Goal: Task Accomplishment & Management: Complete application form

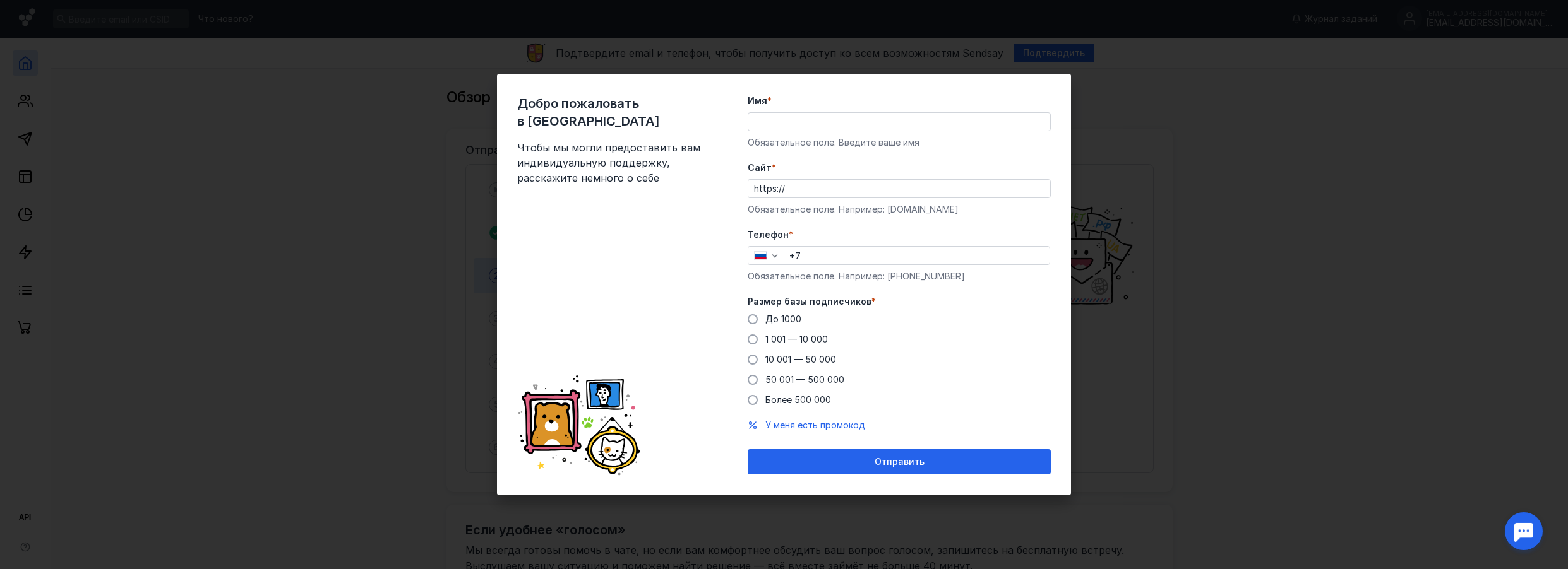
click at [777, 132] on div "Имя * Обязательное поле. Введите ваше имя" at bounding box center [899, 121] width 303 height 54
click at [780, 125] on input "Имя *" at bounding box center [899, 121] width 302 height 18
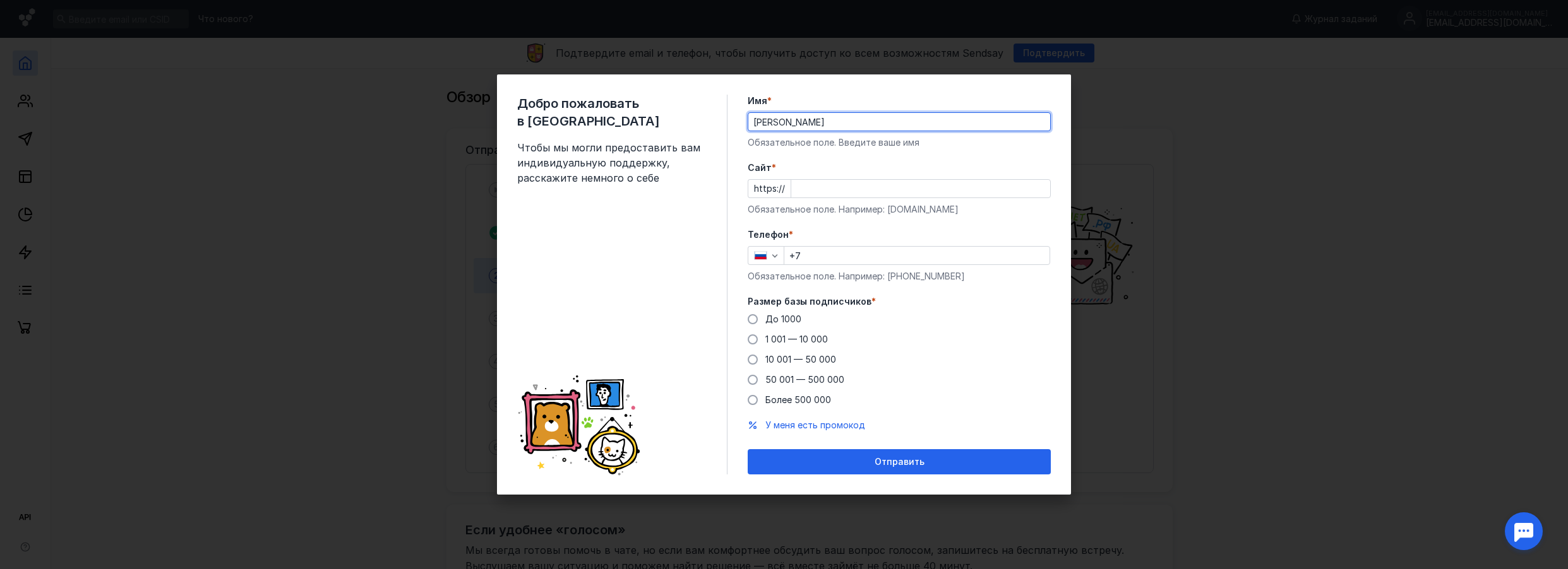
type input "[PERSON_NAME]"
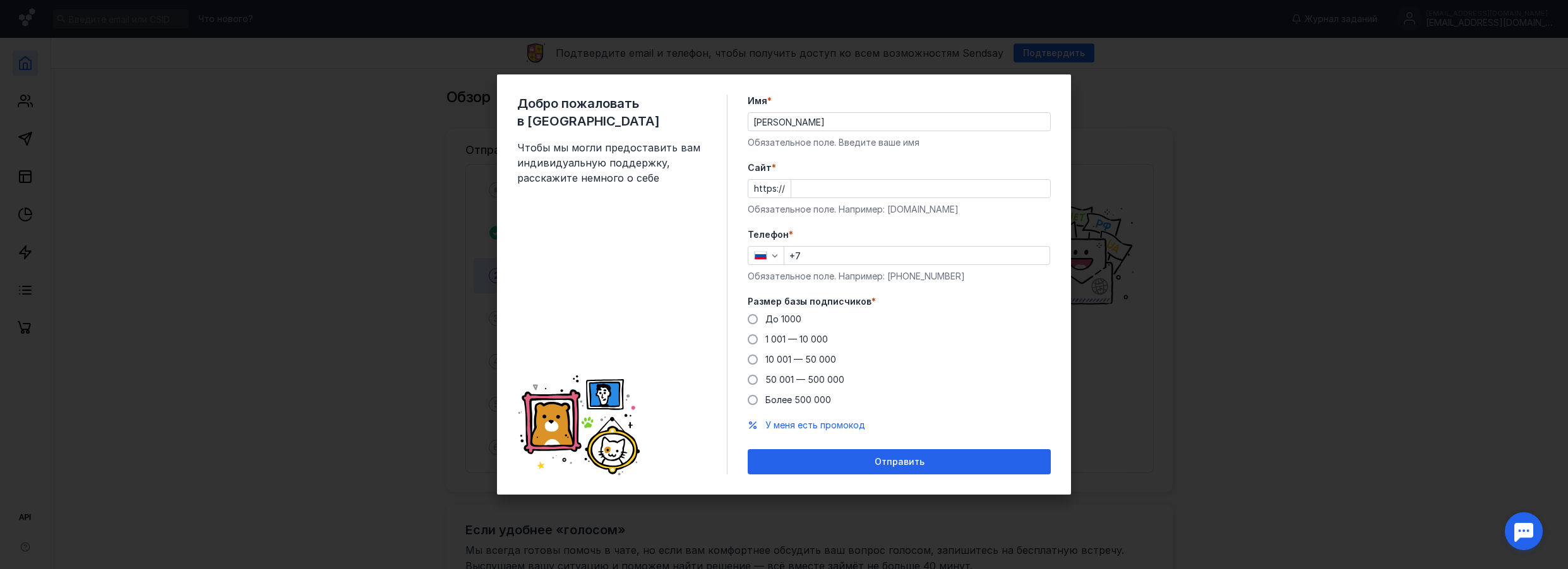
click at [784, 190] on div "https://" at bounding box center [899, 189] width 303 height 19
click at [874, 196] on input "Cайт *" at bounding box center [920, 188] width 259 height 18
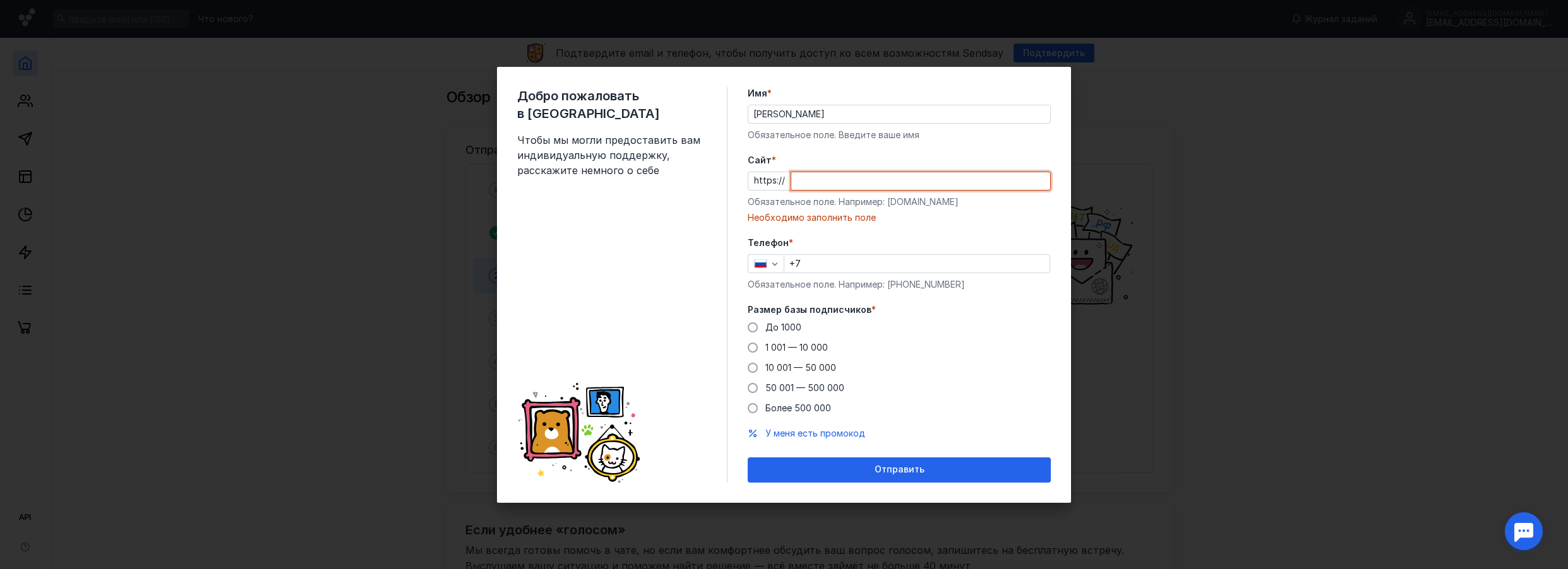
click at [835, 179] on input "Cайт *" at bounding box center [920, 181] width 259 height 18
paste input "[DOMAIN_NAME][URL]"
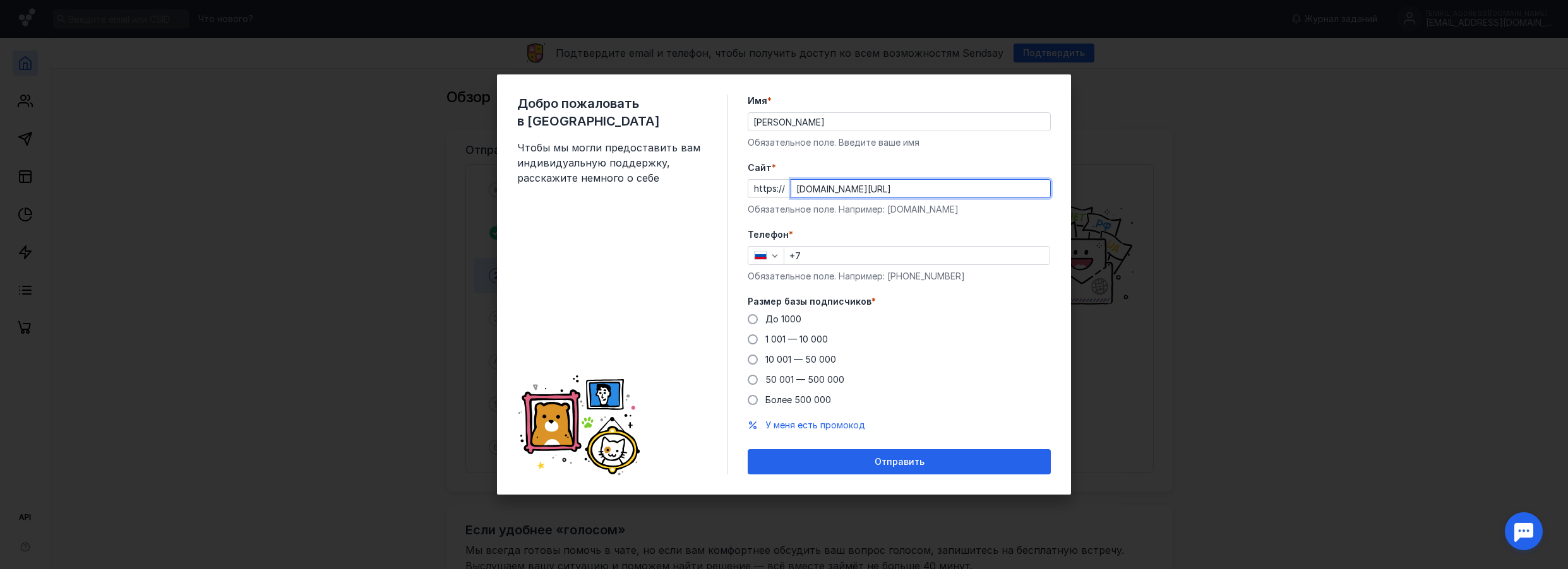
type input "[DOMAIN_NAME][URL]"
click at [865, 166] on label "Cайт *" at bounding box center [899, 168] width 303 height 12
click at [865, 179] on input "[DOMAIN_NAME][URL]" at bounding box center [920, 188] width 259 height 18
click at [817, 250] on input "+7" at bounding box center [917, 255] width 266 height 18
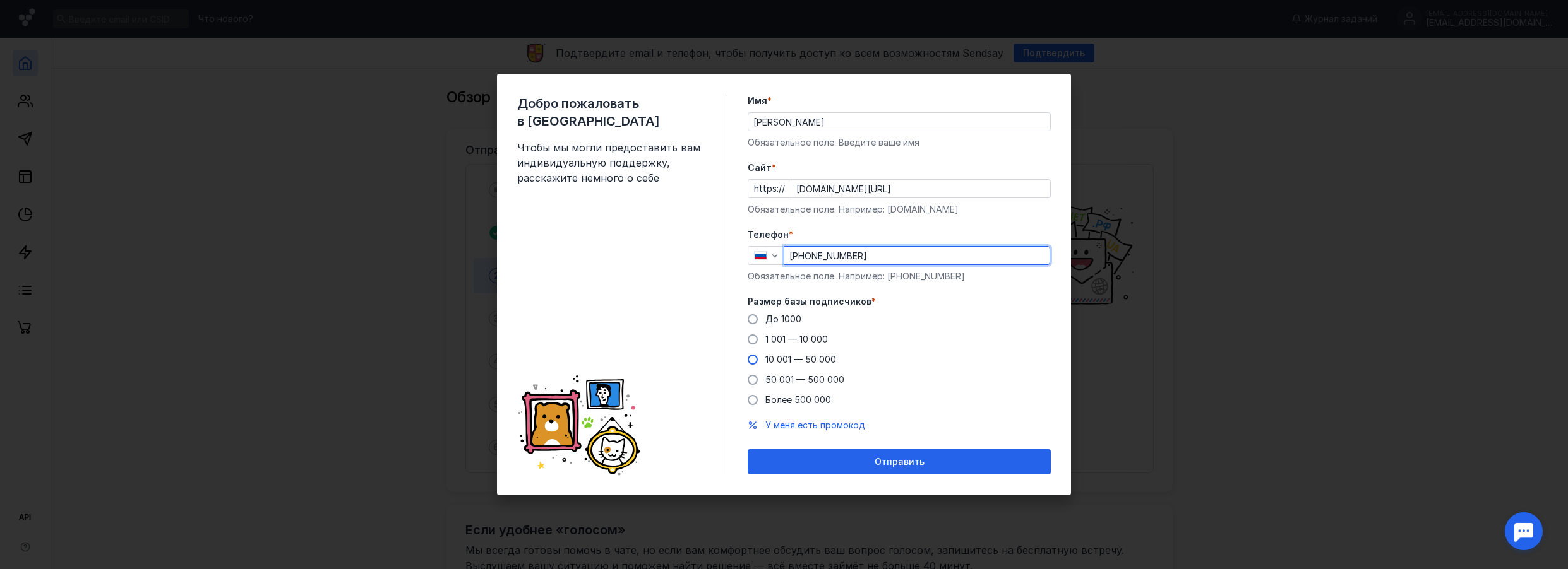
type input "[PHONE_NUMBER]"
click at [757, 360] on label "10 001 — 50 000" at bounding box center [791, 360] width 88 height 12
click at [0, 0] on input "10 001 — 50 000" at bounding box center [0, 0] width 0 height 0
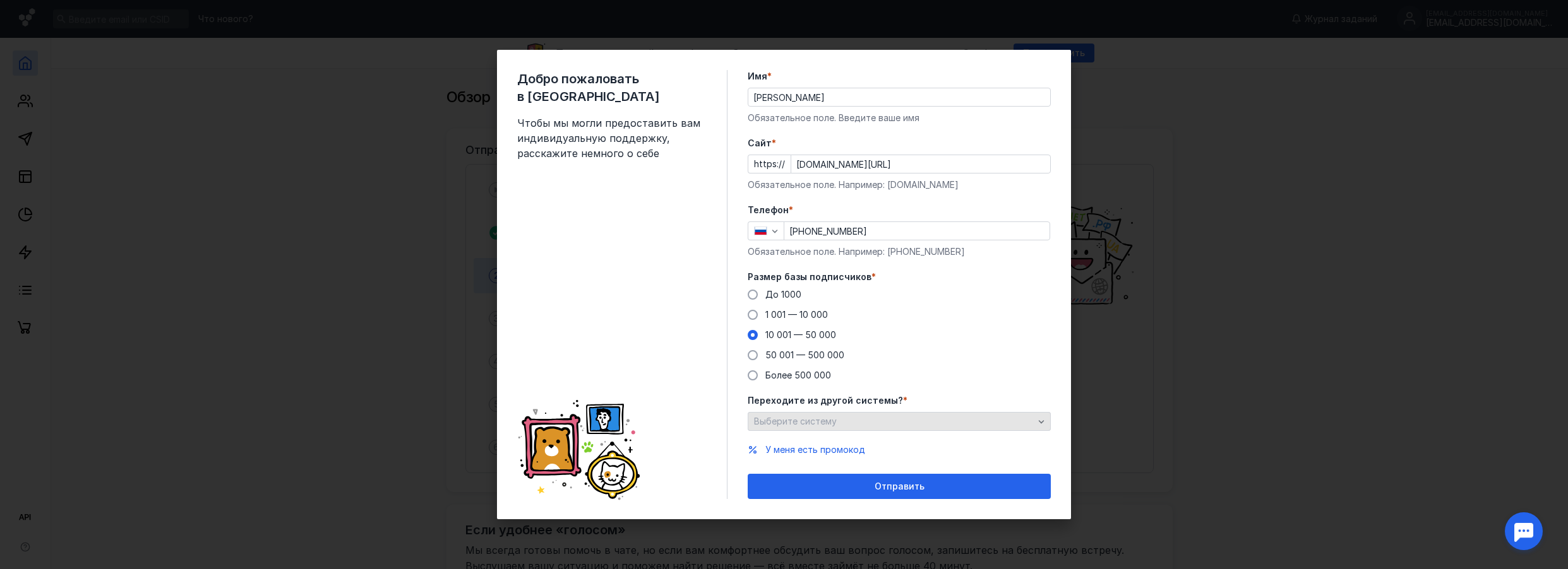
click at [891, 422] on div "Выберите систему" at bounding box center [893, 422] width 286 height 11
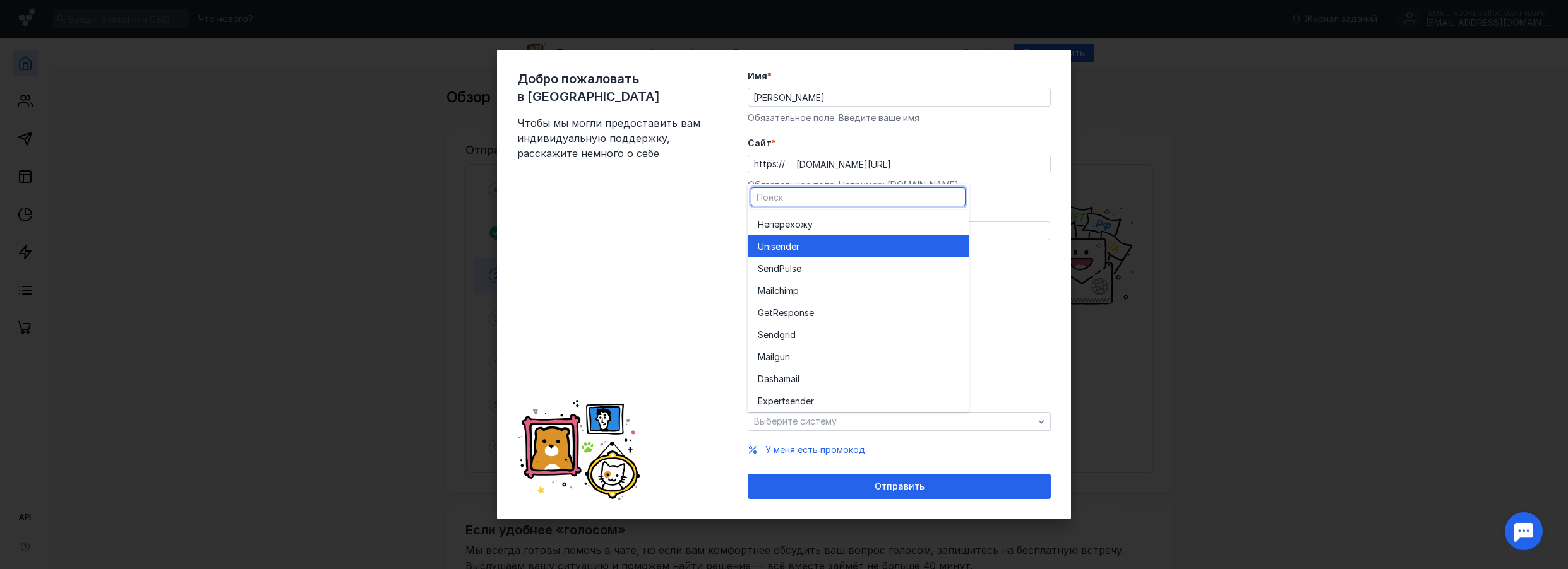
click at [817, 242] on div "Unisende r" at bounding box center [858, 246] width 201 height 12
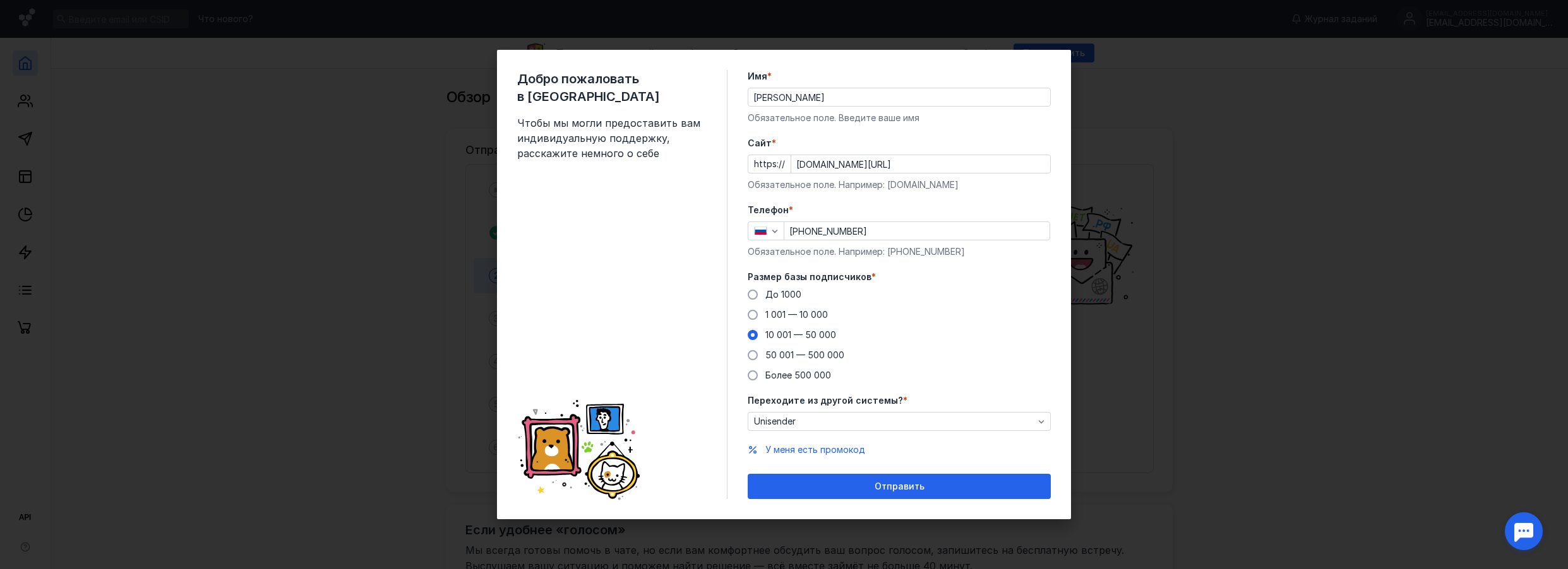
click at [880, 230] on input "[PHONE_NUMBER]" at bounding box center [917, 231] width 266 height 18
click at [918, 229] on input "[PHONE_NUMBER]" at bounding box center [917, 231] width 266 height 18
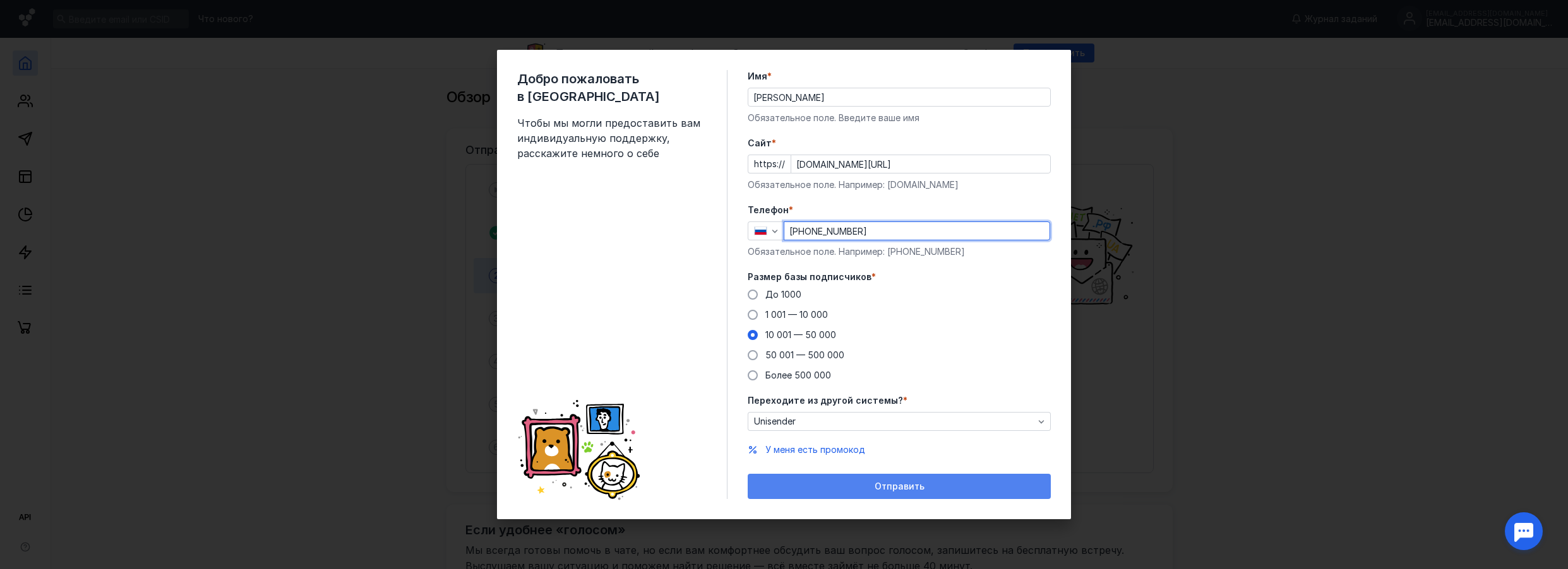
click at [902, 485] on span "Отправить" at bounding box center [899, 487] width 50 height 11
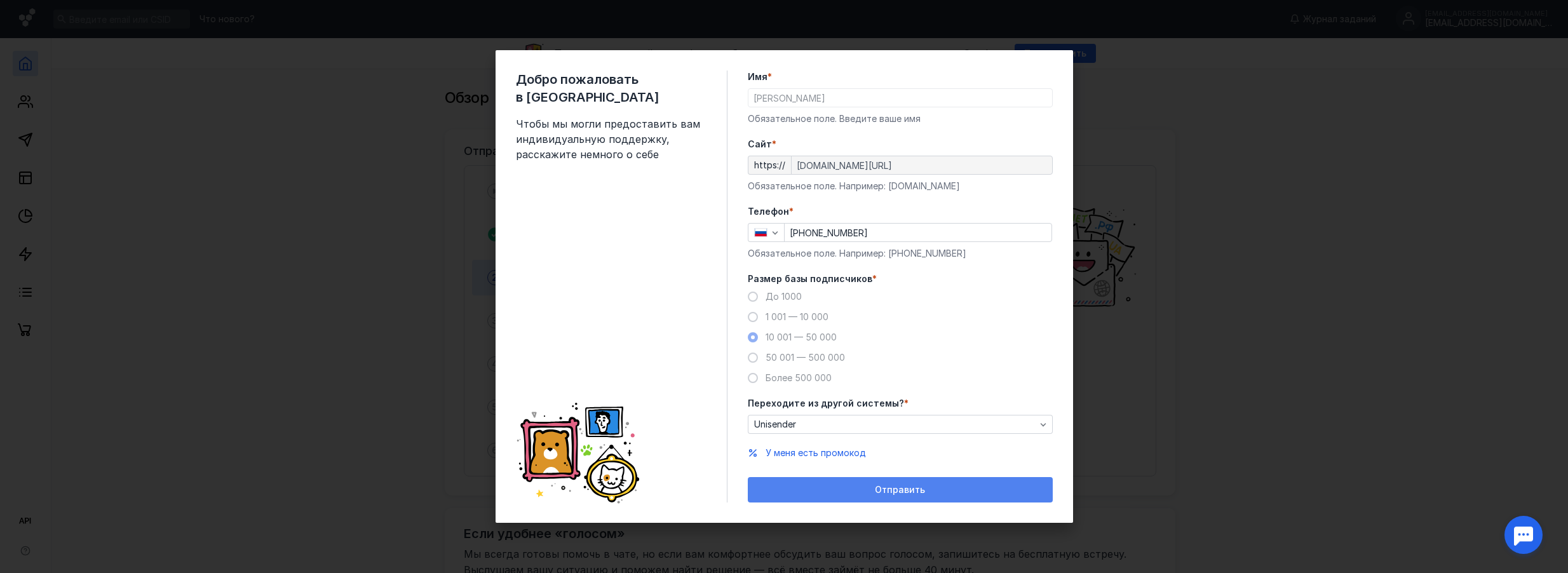
click at [851, 492] on div "Отправить" at bounding box center [900, 490] width 292 height 11
click at [809, 80] on label "Имя *" at bounding box center [900, 76] width 305 height 12
click at [801, 112] on div "Имя * [PERSON_NAME] Обязательное поле. Введите ваше имя" at bounding box center [900, 97] width 305 height 55
click at [883, 231] on input "[PHONE_NUMBER]" at bounding box center [918, 232] width 267 height 18
click at [897, 482] on div "Отправить" at bounding box center [900, 490] width 305 height 25
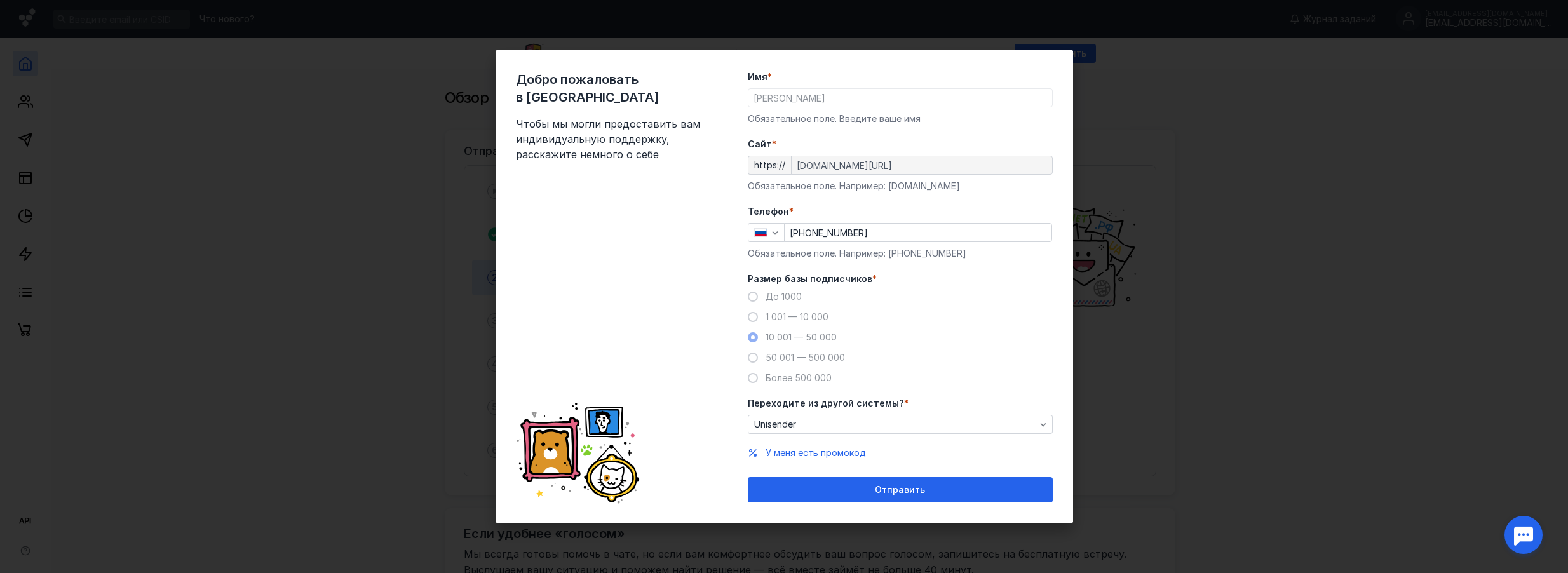
click at [1175, 385] on div "Добро пожаловать в Sendsay Чтобы мы могли предоставить вам индивидуальную подде…" at bounding box center [784, 286] width 1568 height 573
click at [1414, 373] on div "Добро пожаловать в Sendsay Чтобы мы могли предоставить вам индивидуальную подде…" at bounding box center [784, 286] width 1568 height 573
click at [972, 501] on div "Отправить" at bounding box center [900, 490] width 305 height 25
click at [792, 454] on span "У меня есть промокод" at bounding box center [816, 453] width 100 height 11
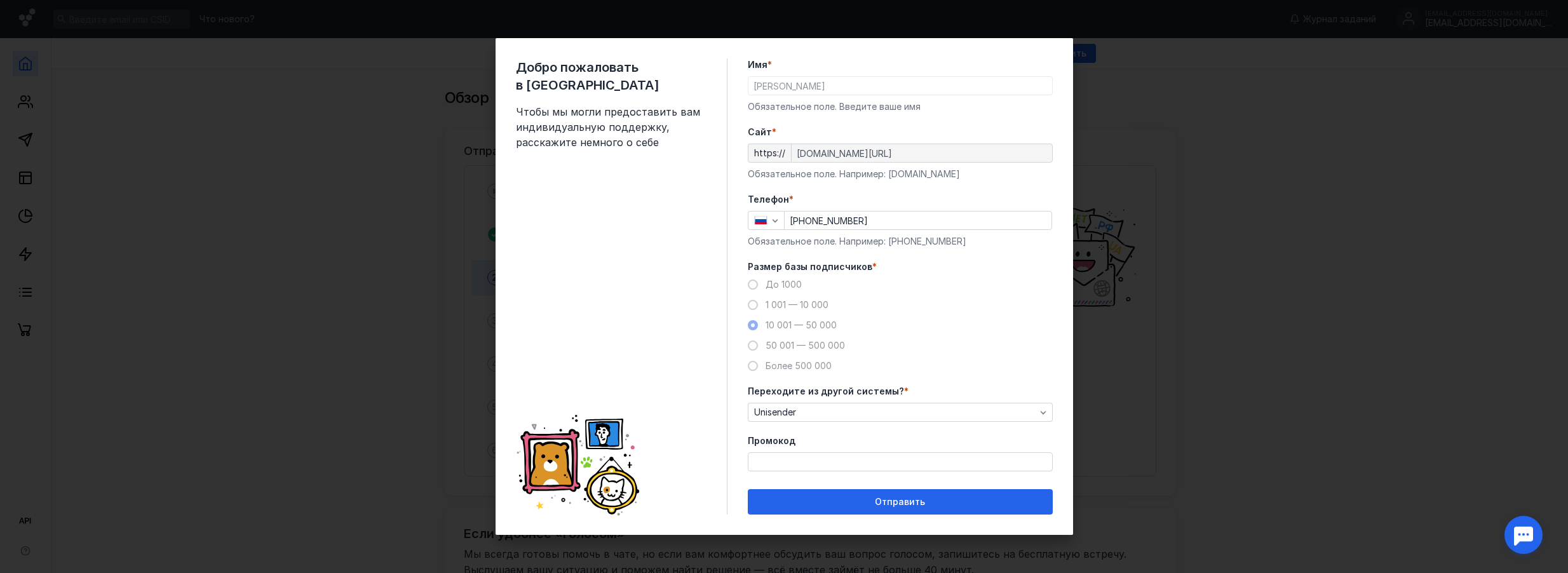
click at [935, 468] on input "Промокод" at bounding box center [900, 462] width 304 height 18
click at [1002, 440] on label "Промокод" at bounding box center [900, 441] width 305 height 12
click at [1002, 453] on input "Промокод" at bounding box center [900, 462] width 304 height 18
click at [426, 134] on div "Добро пожаловать в Sendsay Чтобы мы могли предоставить вам индивидуальную подде…" at bounding box center [784, 286] width 1568 height 573
click at [427, 133] on div "Добро пожаловать в Sendsay Чтобы мы могли предоставить вам индивидуальную подде…" at bounding box center [784, 286] width 1568 height 573
